Goal: Use online tool/utility: Utilize a website feature to perform a specific function

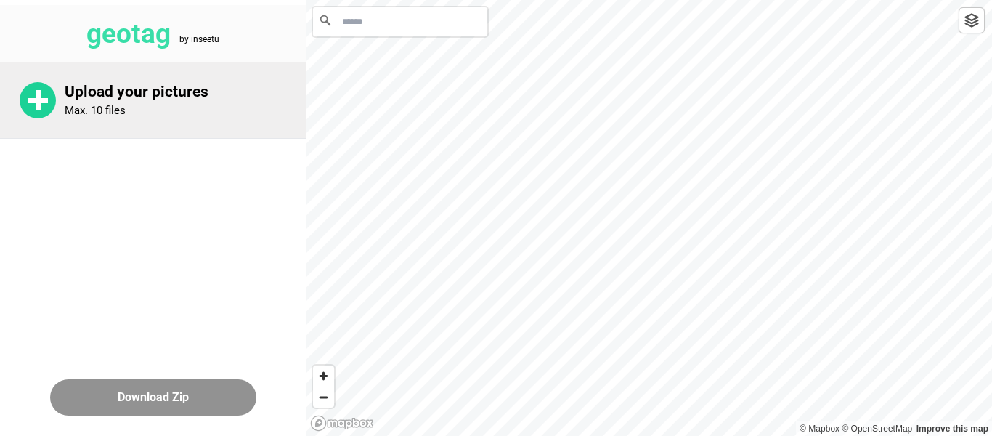
click at [46, 98] on rect at bounding box center [38, 100] width 20 height 5
click at [55, 97] on circle at bounding box center [38, 100] width 36 height 36
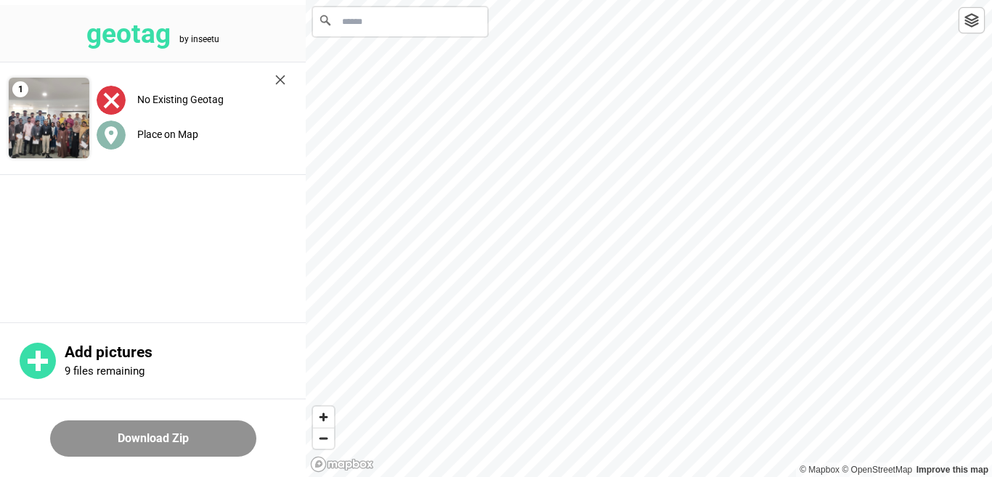
click at [172, 130] on label "Place on Map" at bounding box center [167, 135] width 61 height 12
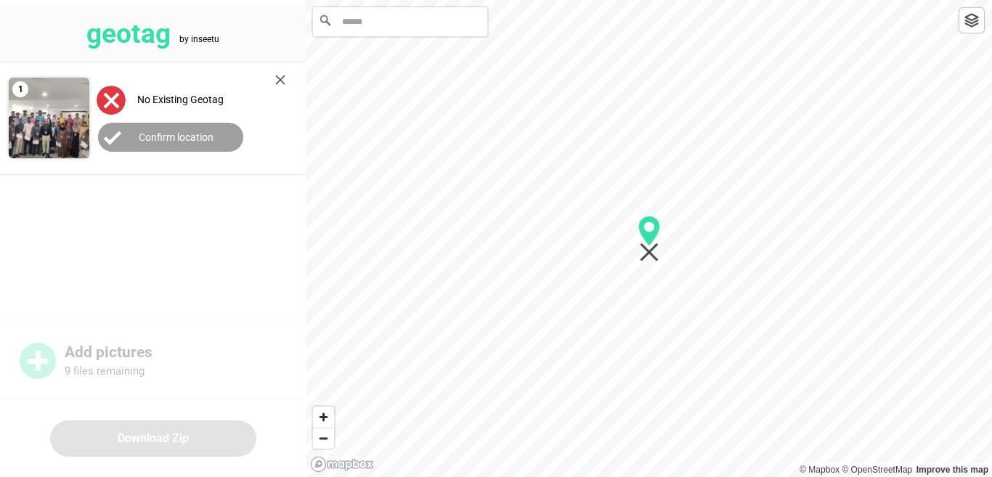
click at [276, 75] on img at bounding box center [280, 80] width 10 height 10
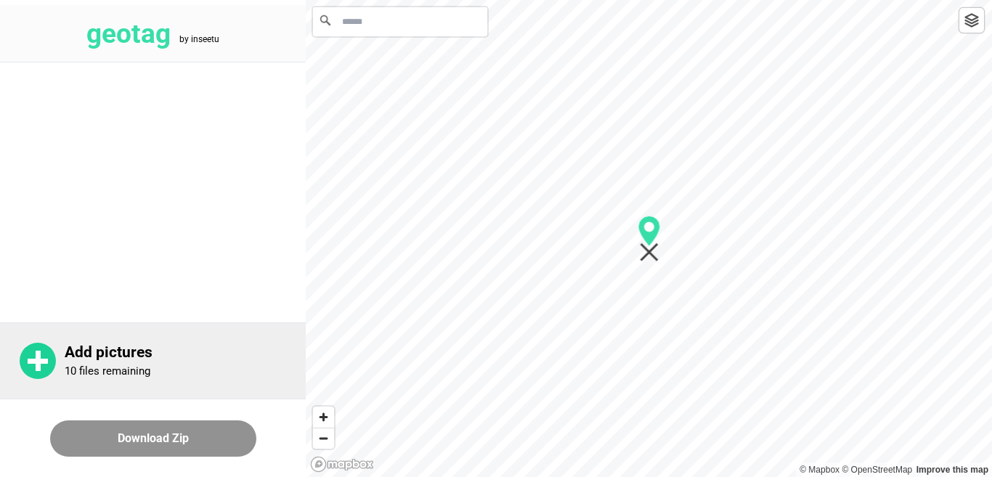
click at [43, 361] on rect at bounding box center [38, 361] width 20 height 5
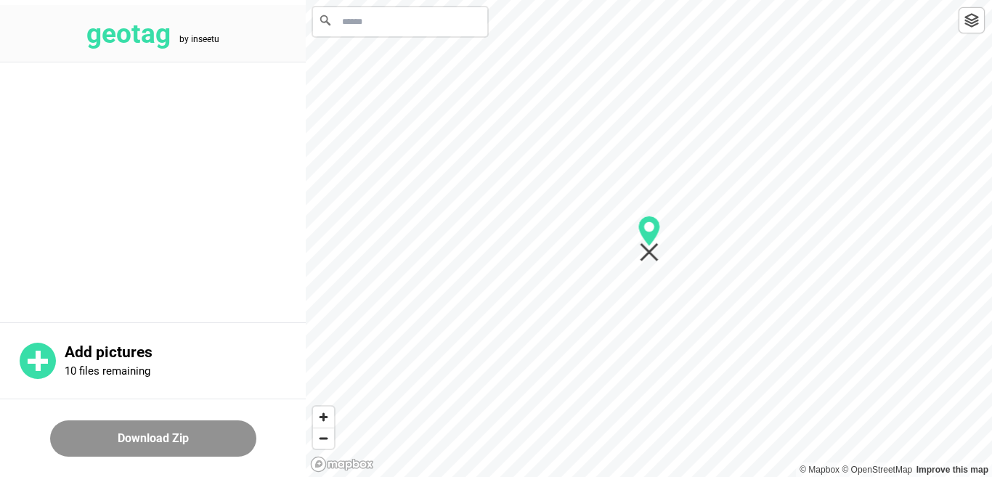
click at [389, 31] on input "Search" at bounding box center [400, 21] width 174 height 29
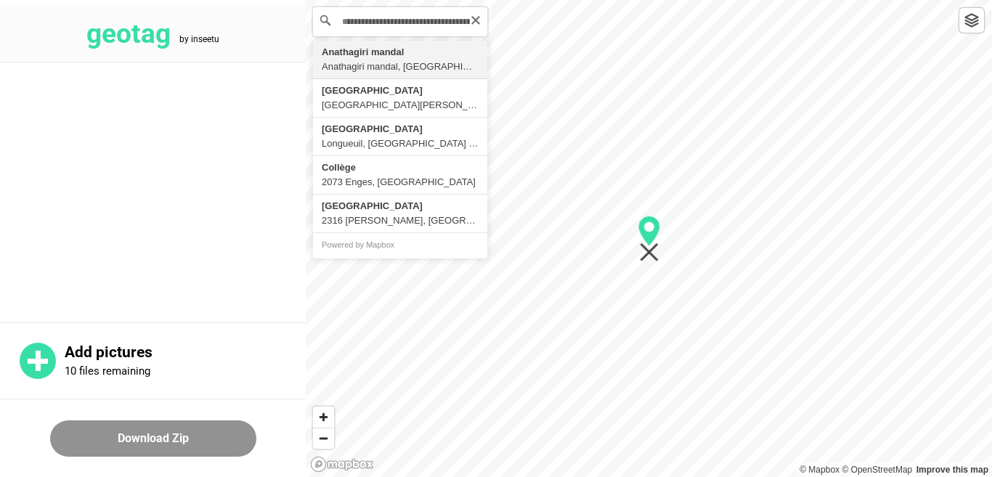
type input "**********"
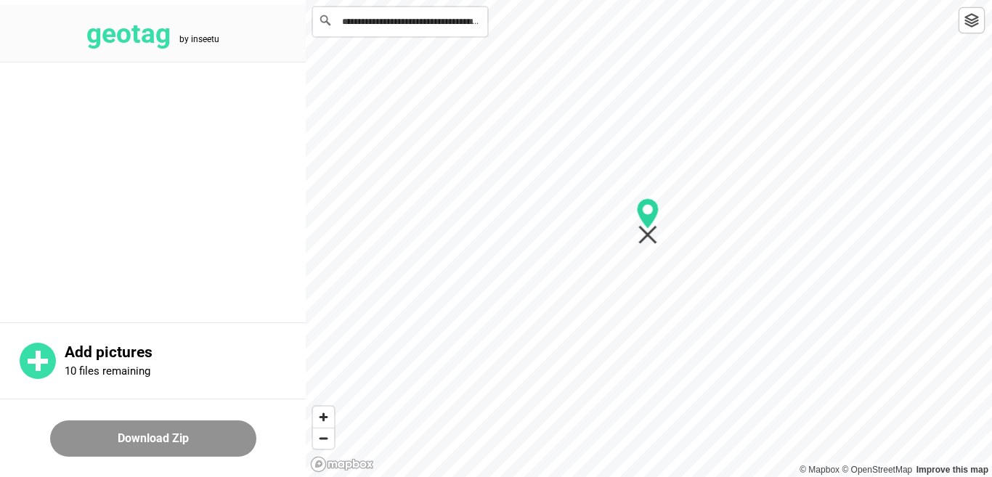
click at [646, 216] on icon "Map marker" at bounding box center [648, 213] width 22 height 31
click at [212, 435] on button "Download Zip" at bounding box center [153, 439] width 206 height 36
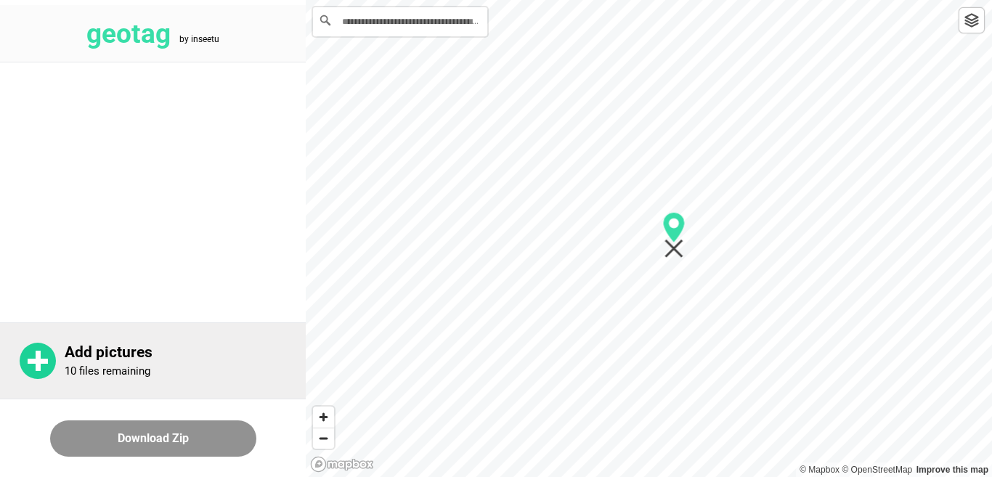
click at [47, 362] on rect at bounding box center [38, 361] width 20 height 5
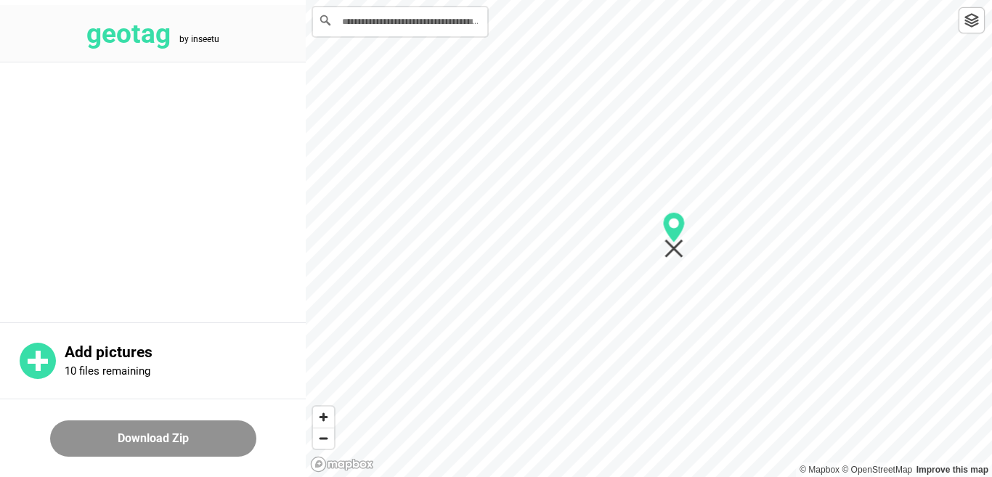
drag, startPoint x: 237, startPoint y: 263, endPoint x: 237, endPoint y: 211, distance: 51.6
click at [237, 211] on main at bounding box center [153, 190] width 306 height 256
click at [977, 25] on img at bounding box center [971, 20] width 15 height 15
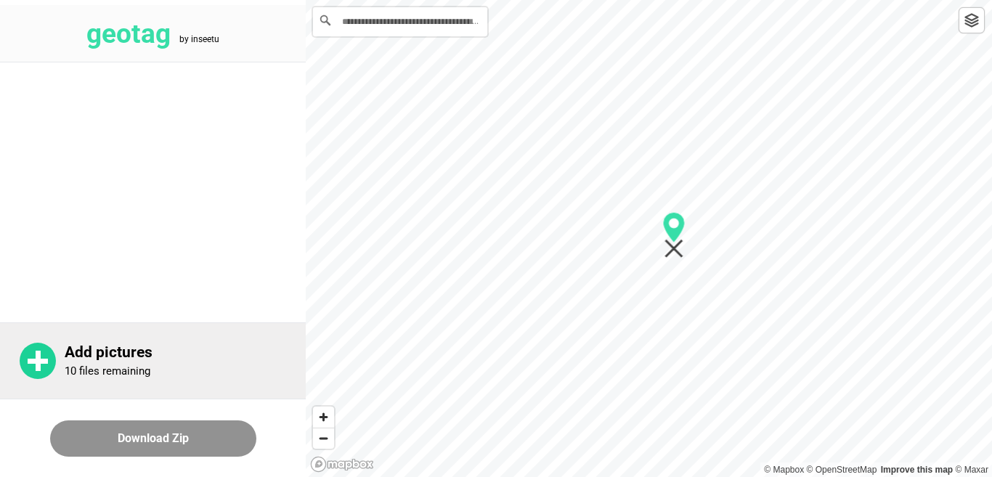
click at [43, 362] on rect at bounding box center [38, 361] width 20 height 5
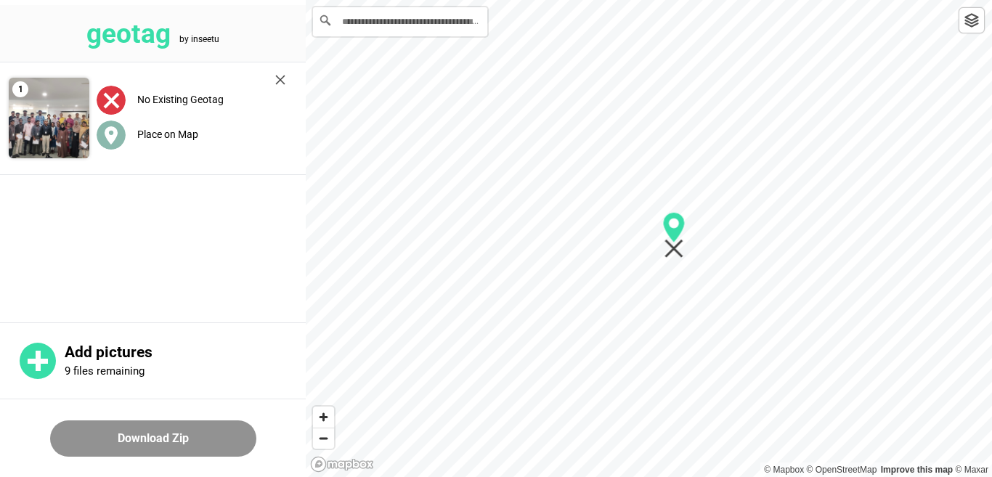
click at [172, 131] on label "Place on Map" at bounding box center [167, 135] width 61 height 12
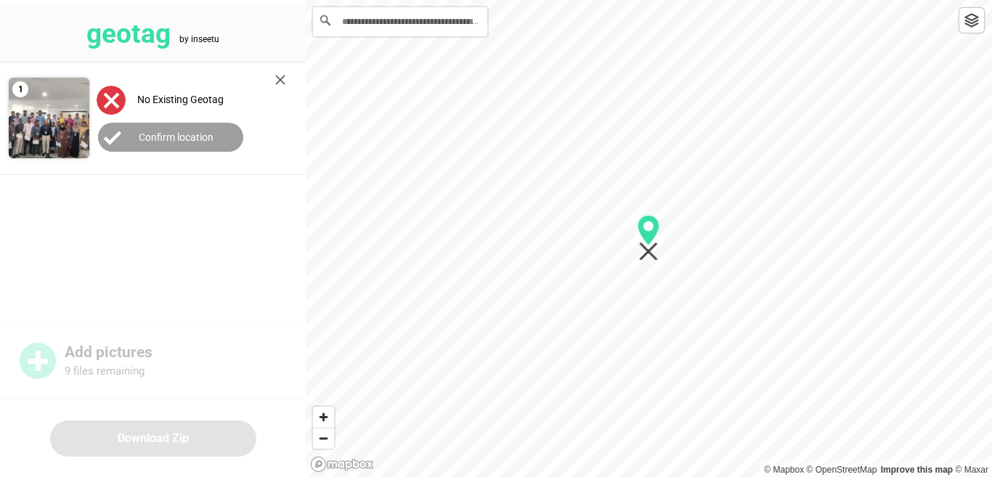
click at [172, 131] on label "Confirm location" at bounding box center [176, 137] width 75 height 12
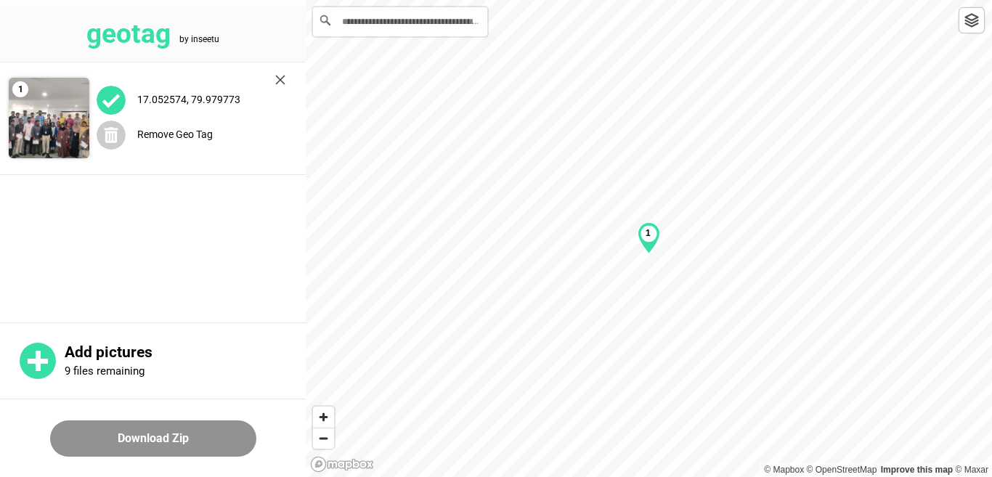
click at [183, 434] on button "Download Zip" at bounding box center [153, 439] width 206 height 36
